Goal: Task Accomplishment & Management: Manage account settings

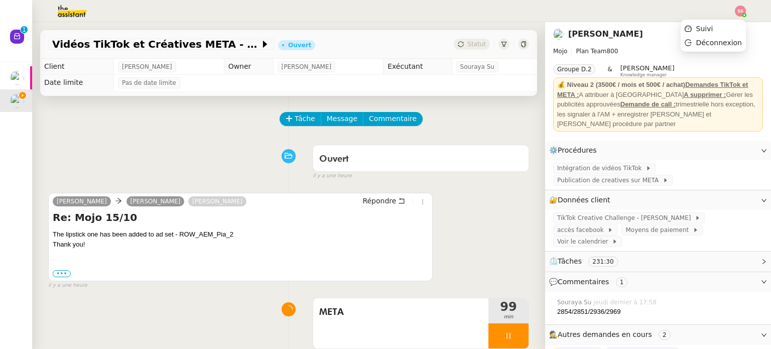
click at [742, 10] on img at bounding box center [740, 11] width 11 height 11
click at [722, 22] on ul "Suivi Déconnexion" at bounding box center [713, 36] width 65 height 32
click at [721, 23] on li "Suivi" at bounding box center [713, 29] width 65 height 14
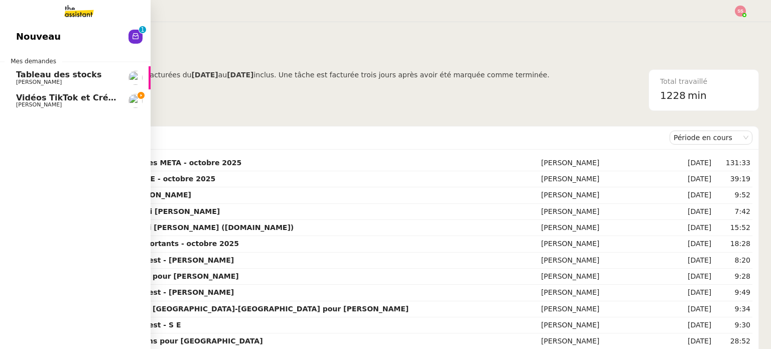
click at [60, 95] on span "Vidéos TikTok et Créatives META - octobre 2025" at bounding box center [124, 98] width 216 height 10
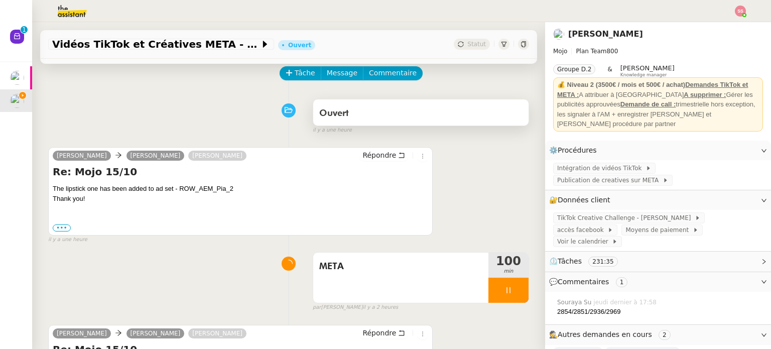
scroll to position [100, 0]
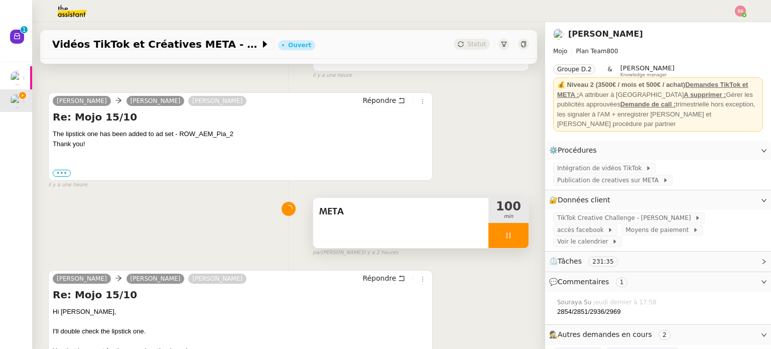
click at [503, 234] on div at bounding box center [509, 235] width 40 height 25
click at [515, 235] on icon at bounding box center [519, 236] width 8 height 8
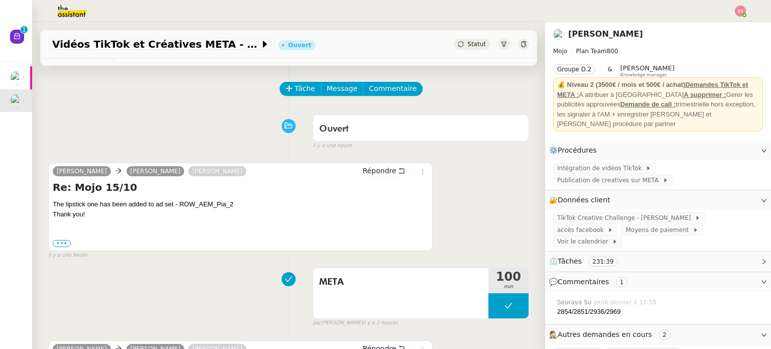
scroll to position [0, 0]
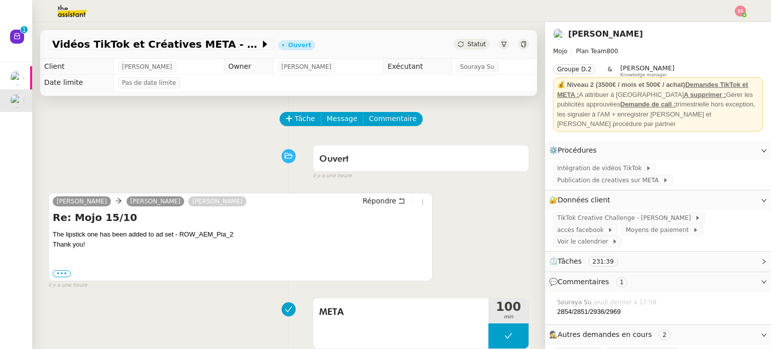
click at [739, 11] on img at bounding box center [740, 11] width 11 height 11
click at [724, 25] on li "Suivi" at bounding box center [713, 29] width 65 height 14
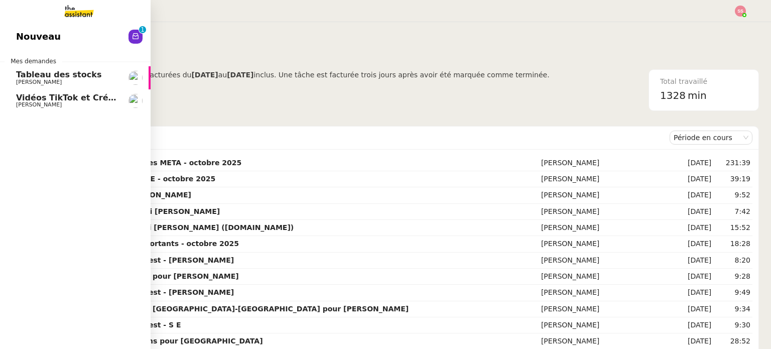
click at [75, 100] on span "Vidéos TikTok et Créatives META - octobre 2025" at bounding box center [124, 98] width 216 height 10
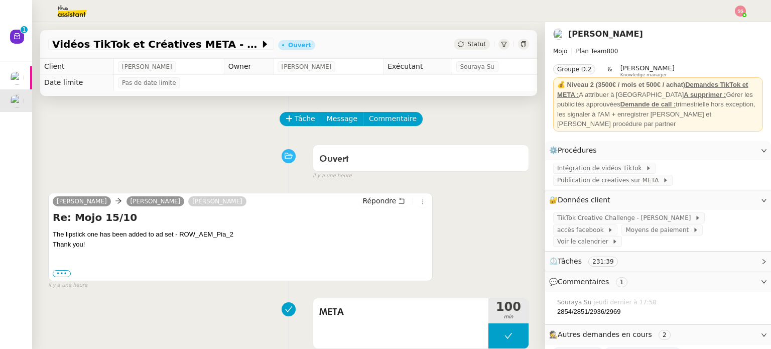
click at [468, 45] on span "Statut" at bounding box center [477, 44] width 19 height 7
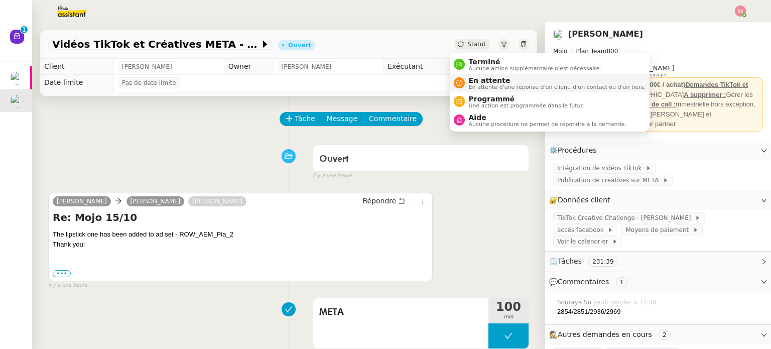
click at [469, 80] on span "En attente" at bounding box center [557, 80] width 177 height 8
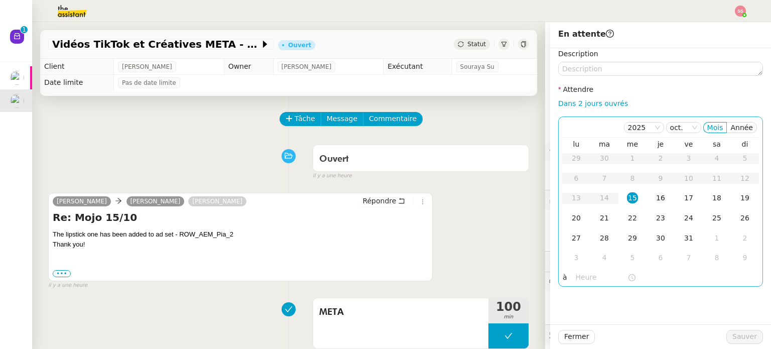
click at [655, 192] on div "16" at bounding box center [660, 197] width 11 height 11
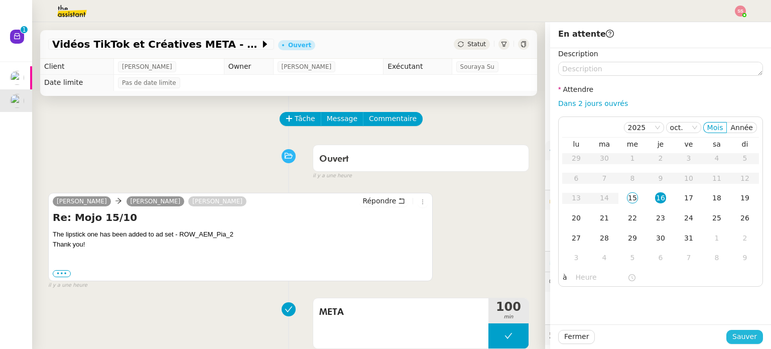
click at [736, 338] on span "Sauver" at bounding box center [745, 337] width 25 height 12
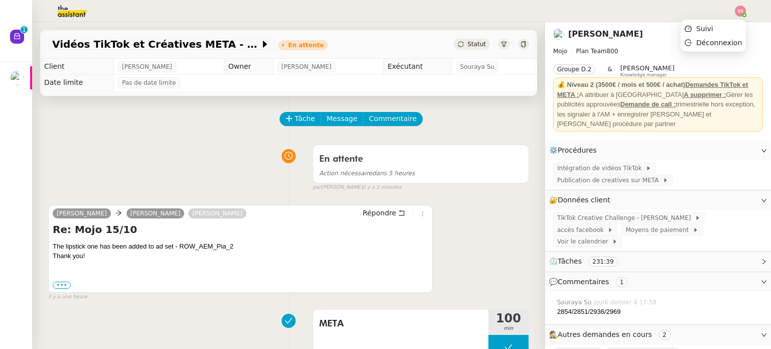
click at [736, 11] on img at bounding box center [740, 11] width 11 height 11
click at [726, 27] on li "Suivi" at bounding box center [713, 29] width 65 height 14
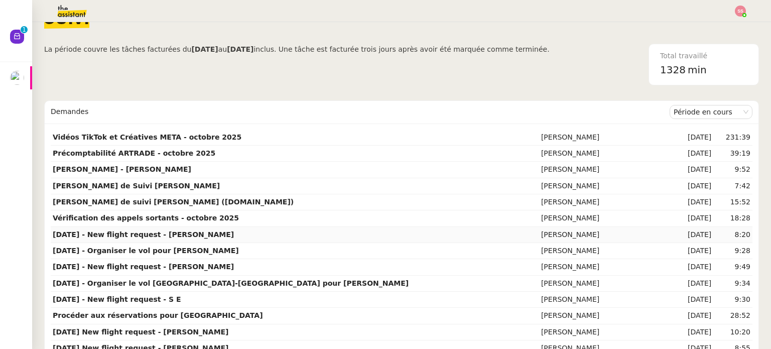
scroll to position [50, 0]
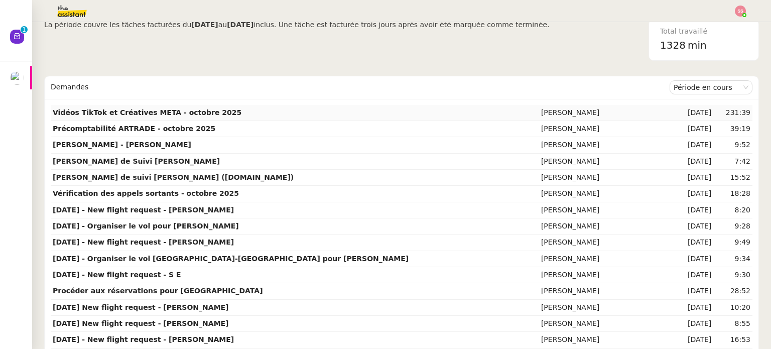
click at [129, 109] on strong "Vidéos TikTok et Créatives META - octobre 2025" at bounding box center [147, 112] width 189 height 8
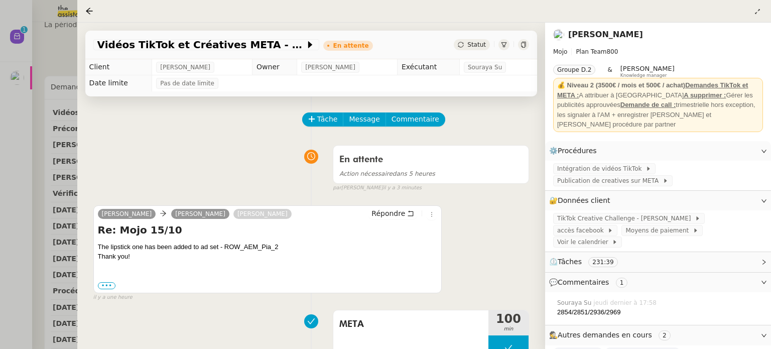
click at [84, 11] on nz-page-header at bounding box center [424, 11] width 694 height 23
click at [88, 11] on icon at bounding box center [89, 11] width 8 height 8
